Goal: Navigation & Orientation: Understand site structure

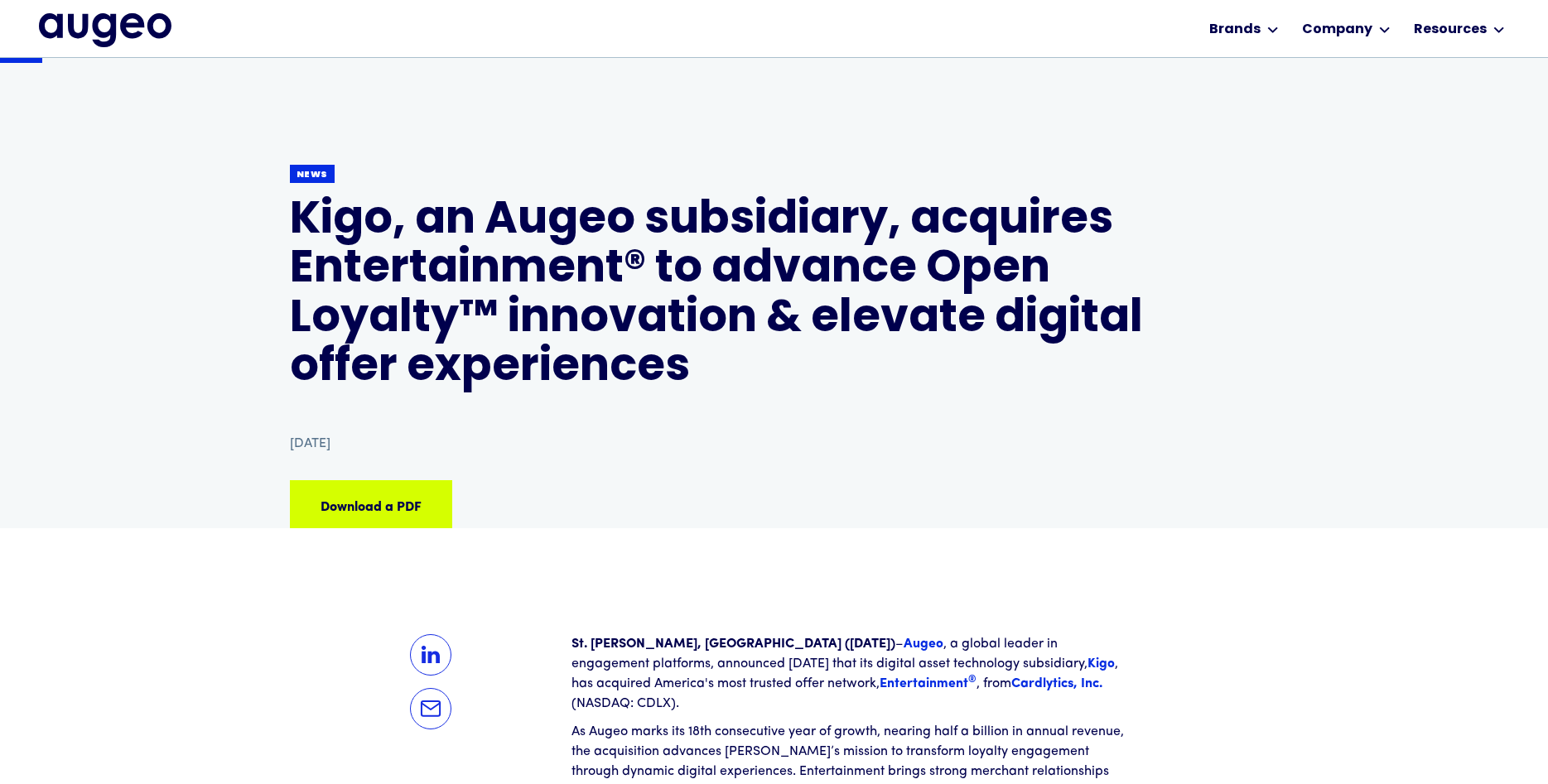
scroll to position [84, 0]
click at [156, 27] on img "home" at bounding box center [105, 30] width 132 height 33
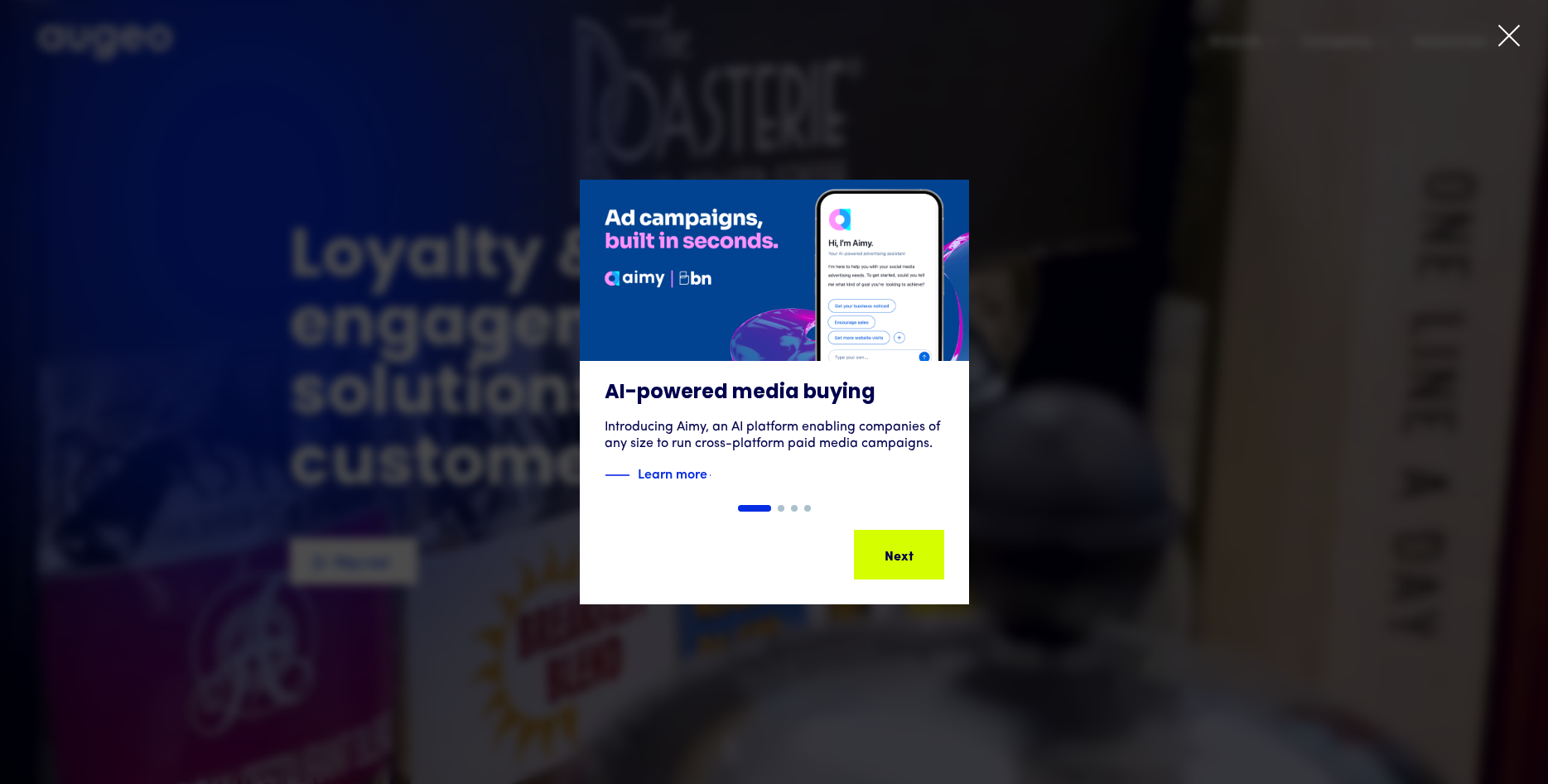
click at [1502, 42] on icon at bounding box center [1509, 36] width 25 height 25
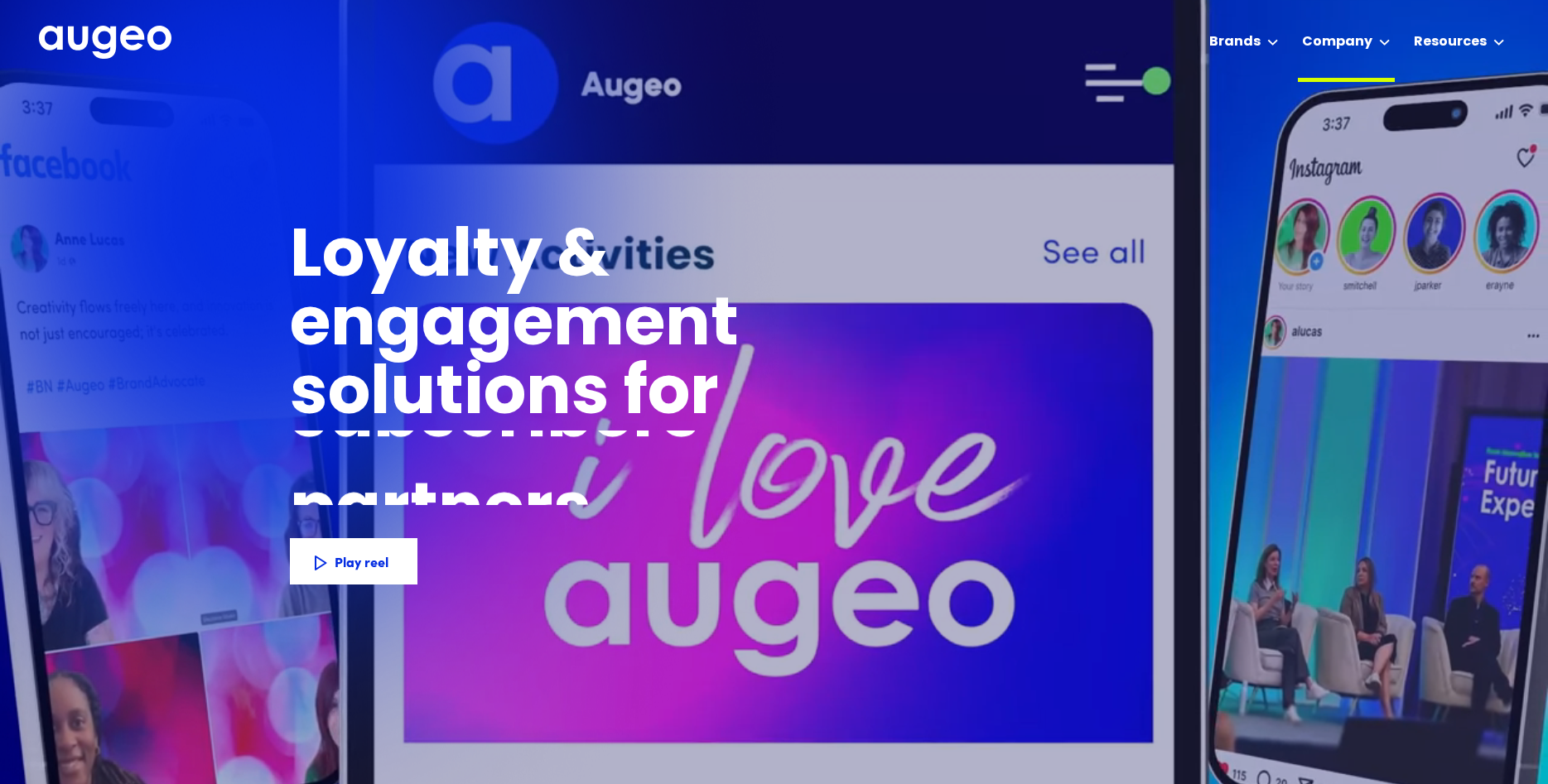
click at [1241, 36] on div "Brands" at bounding box center [1235, 42] width 52 height 20
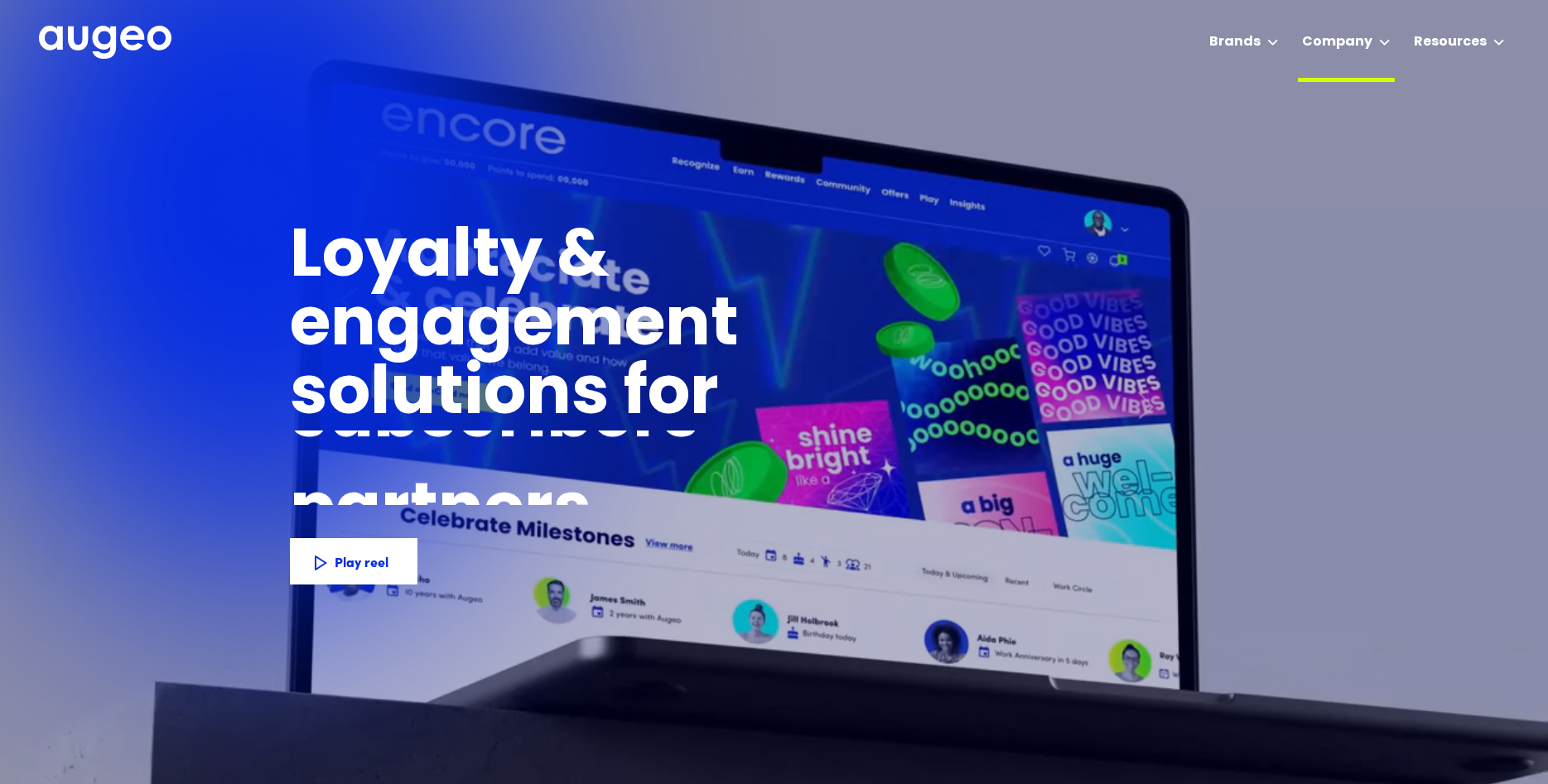
click at [1271, 42] on div "Brands" at bounding box center [1244, 41] width 78 height 82
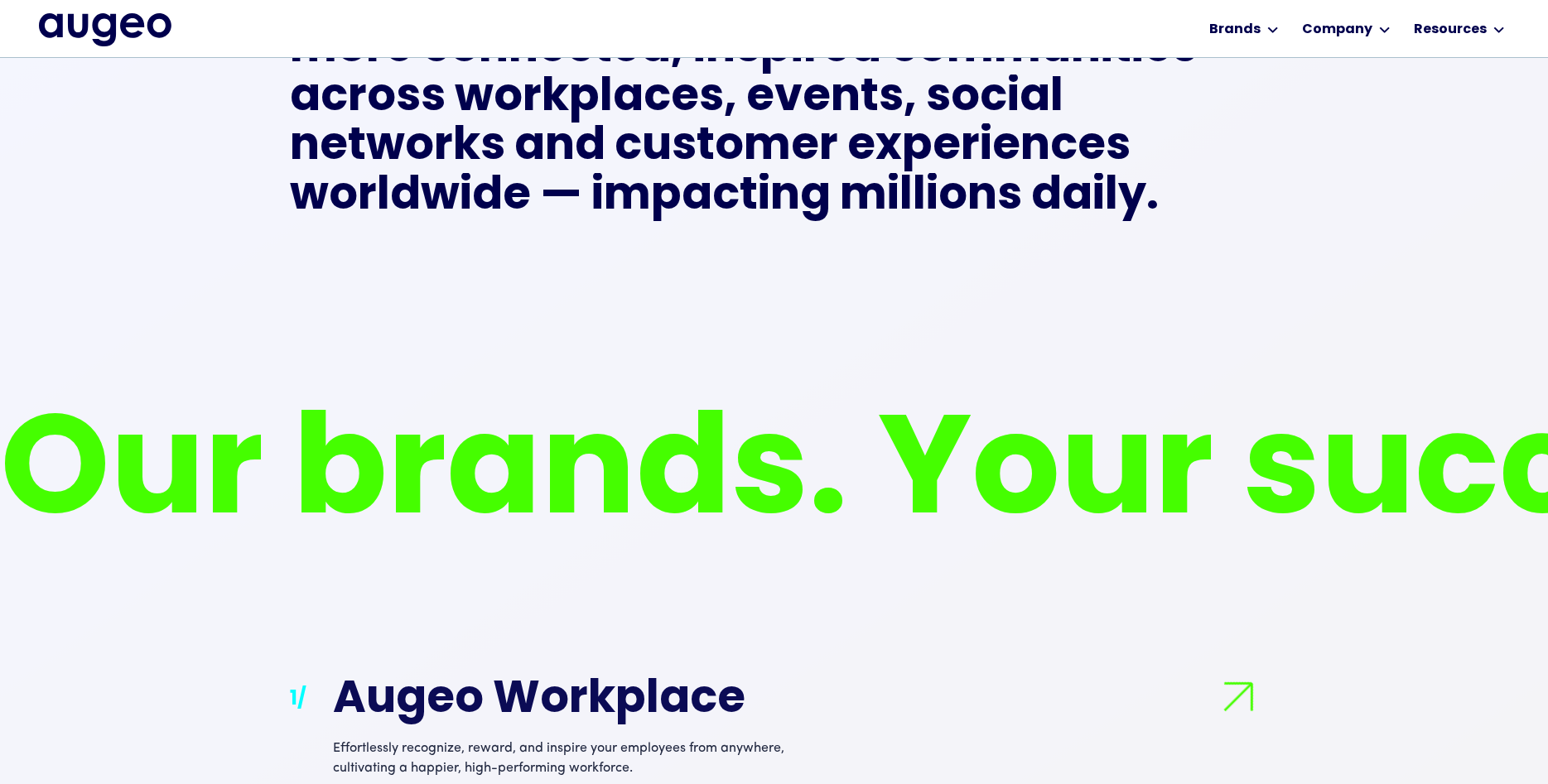
scroll to position [1168, 0]
